Goal: Task Accomplishment & Management: Use online tool/utility

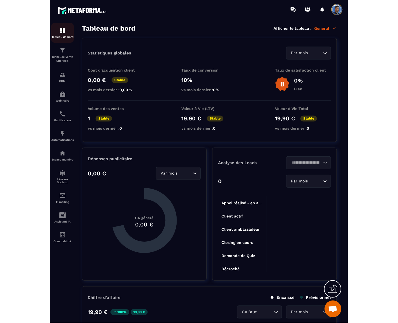
scroll to position [2795, 0]
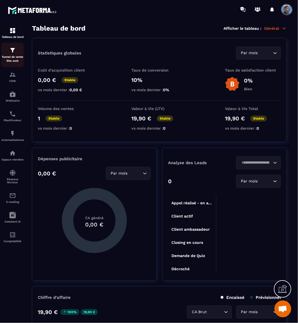
click at [13, 52] on img at bounding box center [12, 50] width 7 height 7
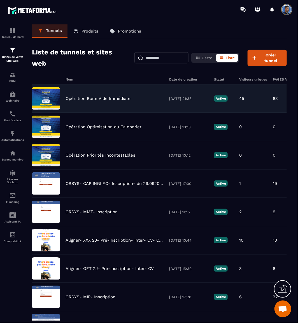
click at [81, 94] on div "Opération Boite Vide Immédiate 10/09/2025 21:38 Active 45 83 1 19,90 € 1" at bounding box center [159, 98] width 255 height 28
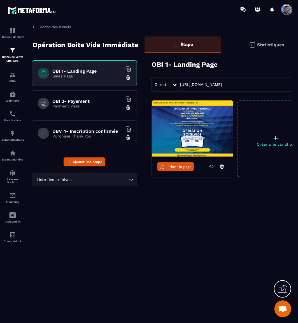
click at [175, 84] on icon at bounding box center [175, 85] width 4 height 3
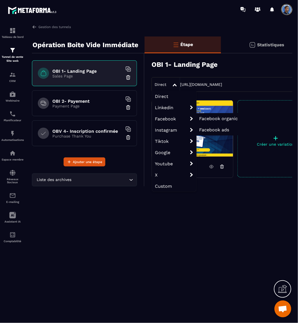
click at [170, 116] on span "Facebook" at bounding box center [174, 118] width 44 height 11
click at [170, 117] on span "Facebook" at bounding box center [174, 118] width 44 height 11
click at [203, 117] on span "Facebook organic" at bounding box center [218, 118] width 39 height 5
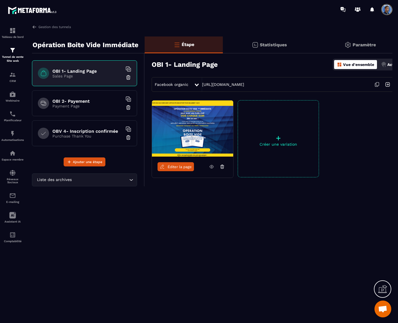
click at [298, 82] on icon at bounding box center [377, 83] width 3 height 3
